Goal: Find specific page/section

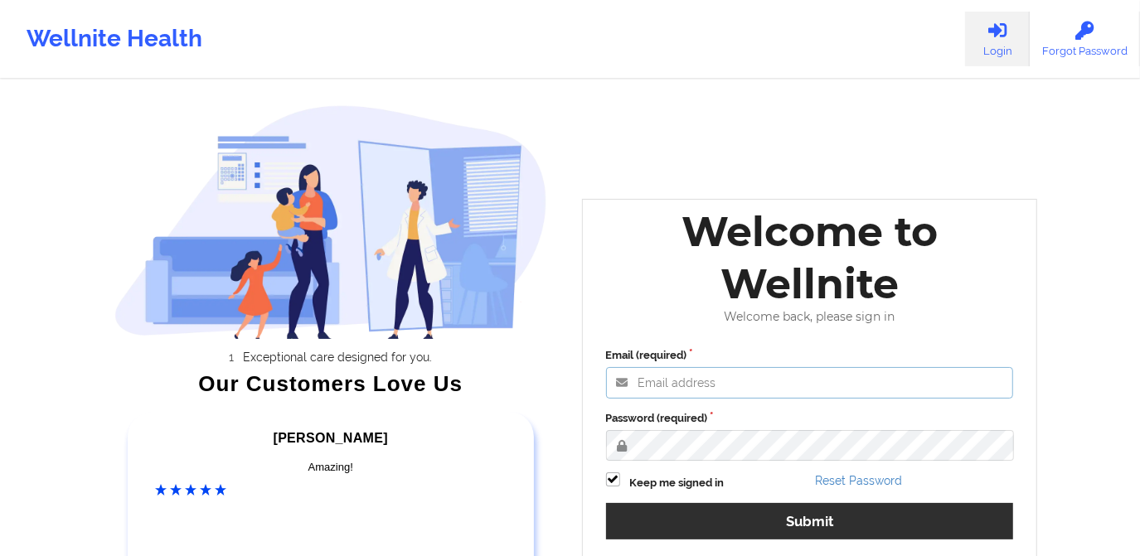
type input "[PERSON_NAME][EMAIL_ADDRESS][DOMAIN_NAME]"
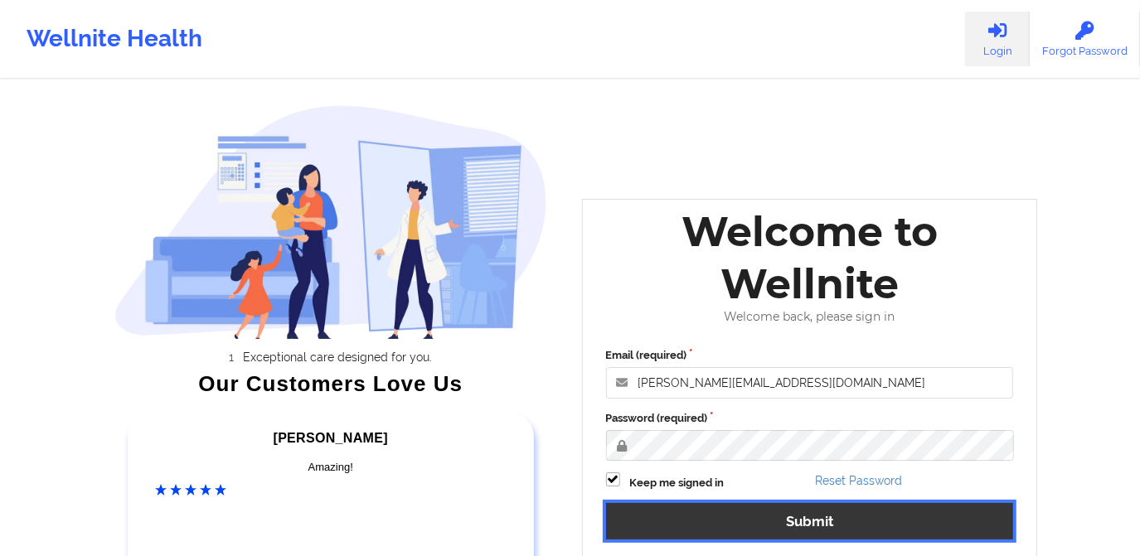
click at [743, 527] on button "Submit" at bounding box center [810, 521] width 408 height 36
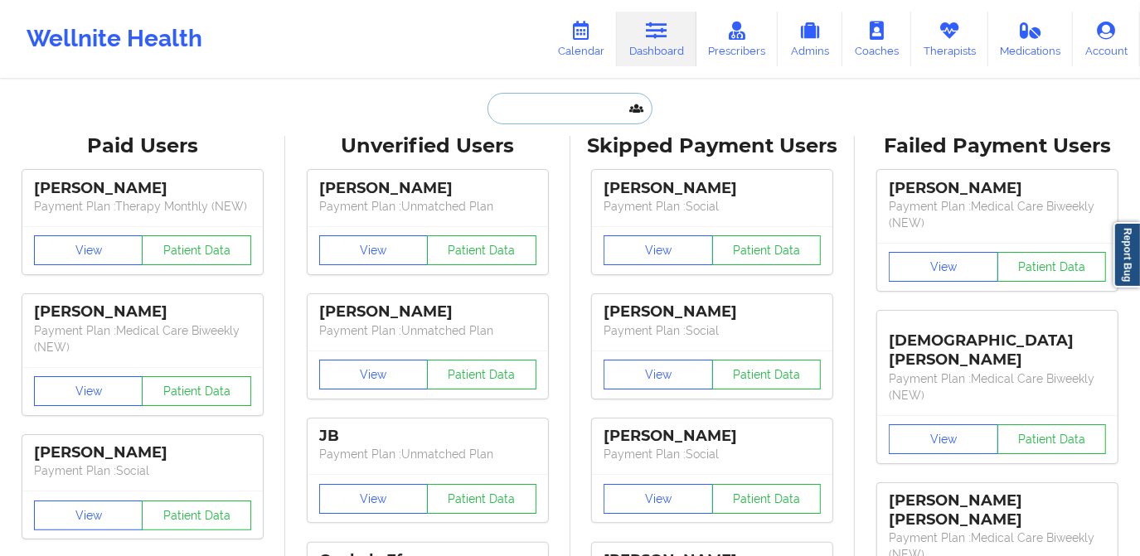
click at [546, 109] on input "text" at bounding box center [570, 109] width 164 height 32
paste input "[EMAIL_ADDRESS][DOMAIN_NAME]"
type input "[EMAIL_ADDRESS][DOMAIN_NAME]"
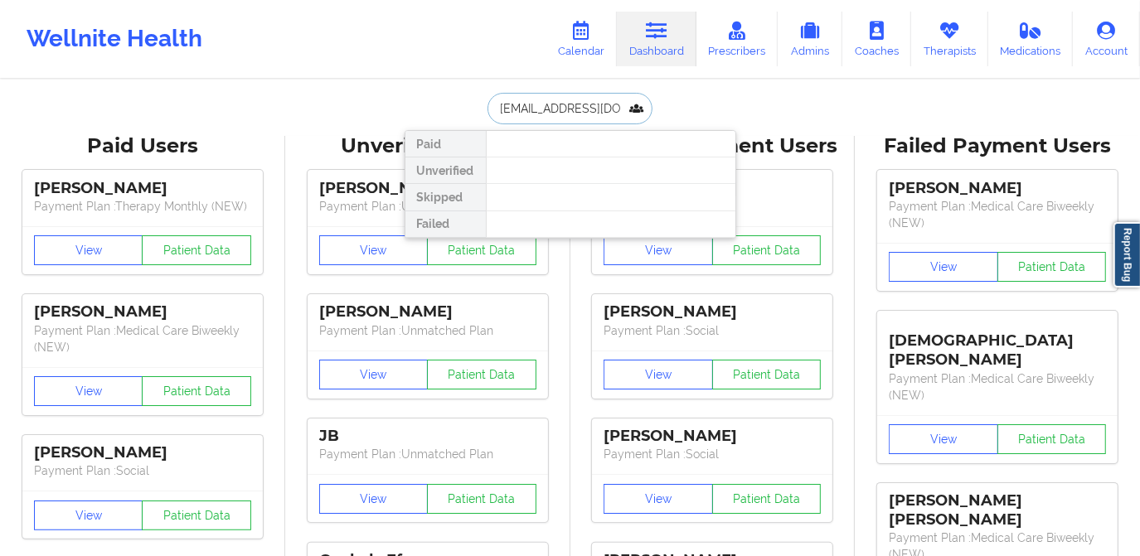
scroll to position [0, 13]
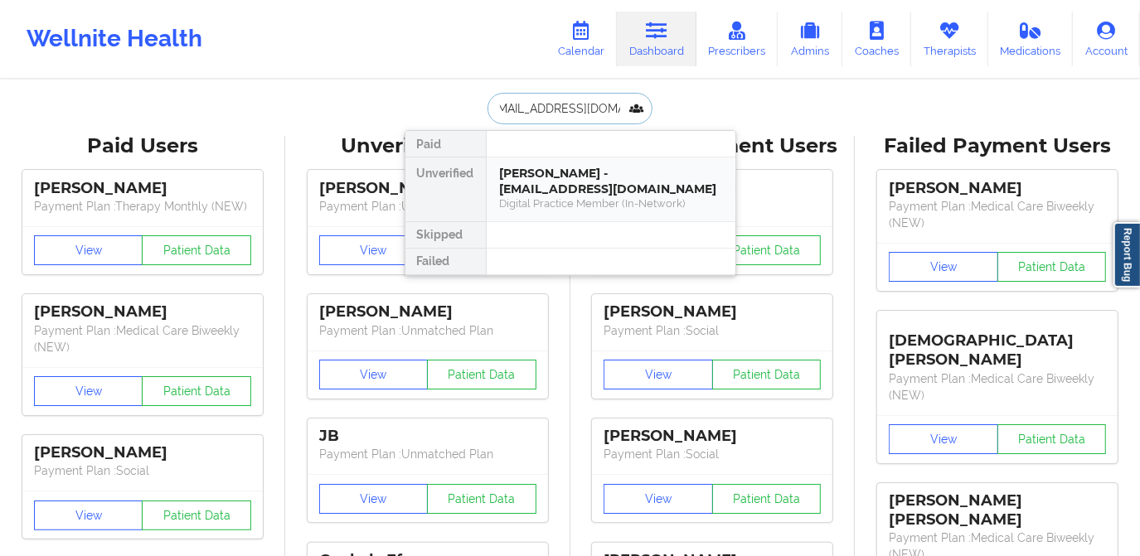
click at [576, 178] on div "[PERSON_NAME] - [EMAIL_ADDRESS][DOMAIN_NAME]" at bounding box center [611, 181] width 222 height 31
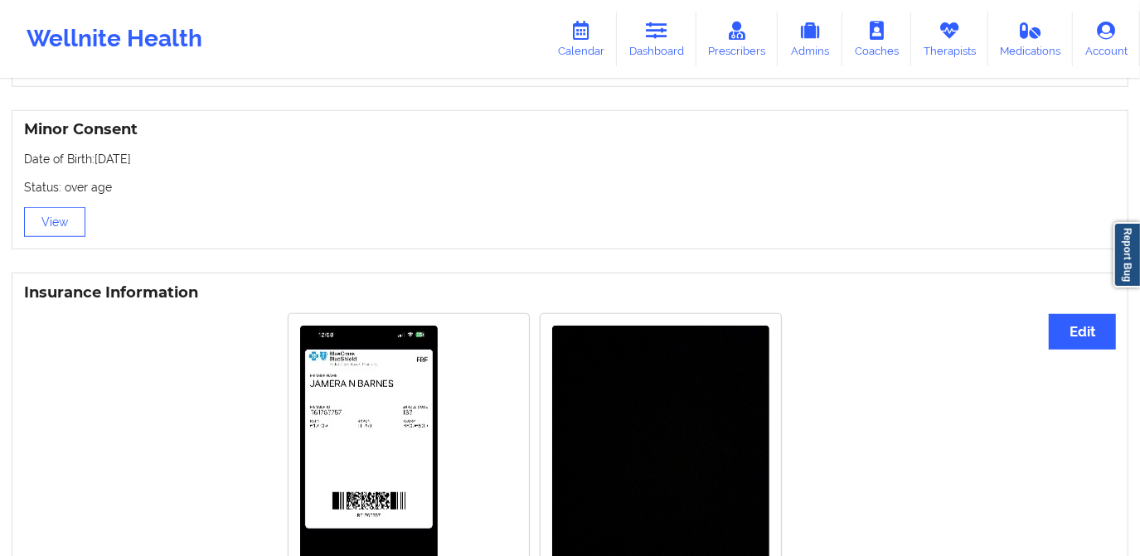
scroll to position [754, 0]
